Goal: Find specific fact: Find specific fact

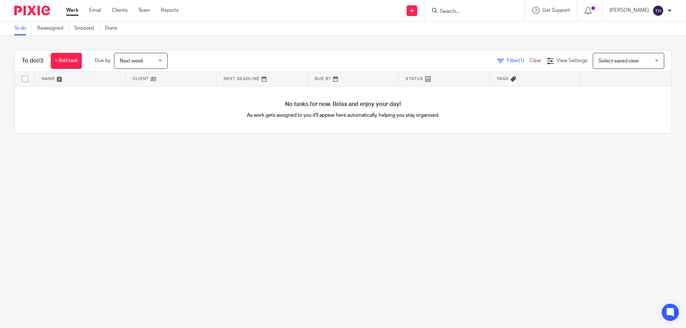
click at [489, 10] on input "Search" at bounding box center [471, 12] width 64 height 6
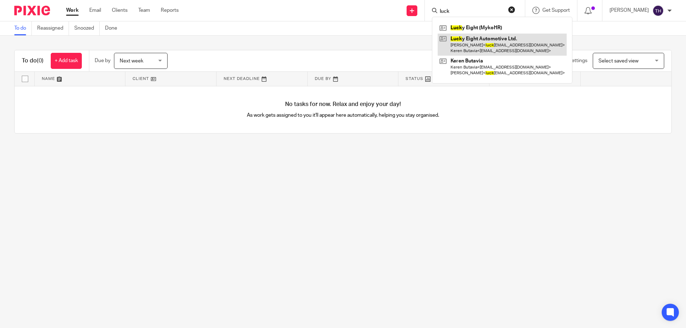
type input "luck"
click at [476, 35] on link at bounding box center [501, 45] width 129 height 22
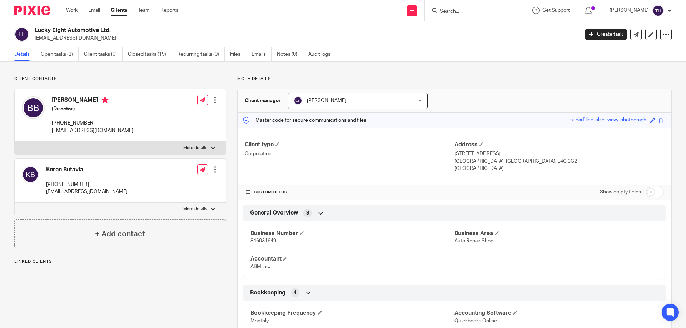
click at [261, 241] on span "846031649" at bounding box center [263, 241] width 26 height 5
copy span "846031649"
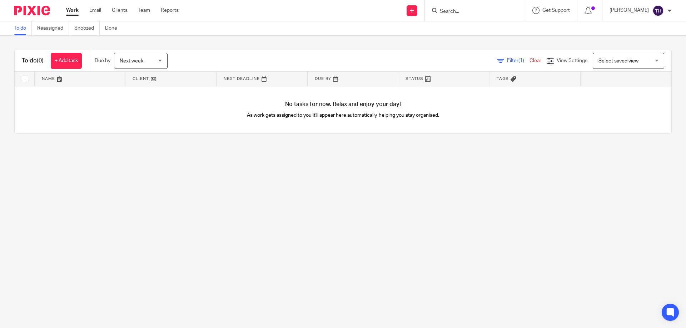
click at [476, 12] on input "Search" at bounding box center [471, 12] width 64 height 6
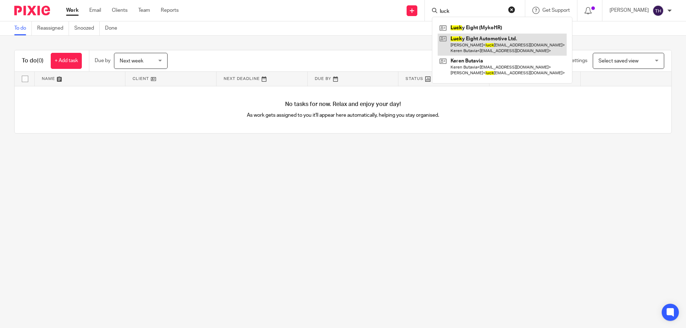
type input "luck"
click at [465, 45] on link at bounding box center [501, 45] width 129 height 22
